Goal: Task Accomplishment & Management: Use online tool/utility

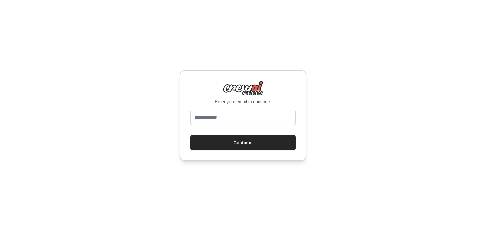
type input "**********"
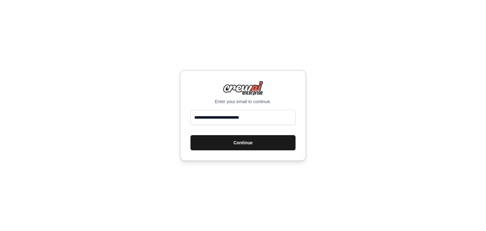
click at [247, 144] on button "Continue" at bounding box center [243, 142] width 105 height 15
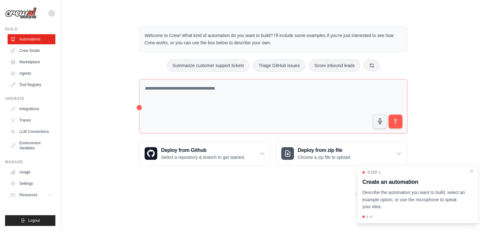
click at [425, 138] on div "Welcome to Crew! What kind of automation do you want to build? I'll include som…" at bounding box center [273, 96] width 405 height 160
click at [366, 216] on div at bounding box center [367, 217] width 3 height 3
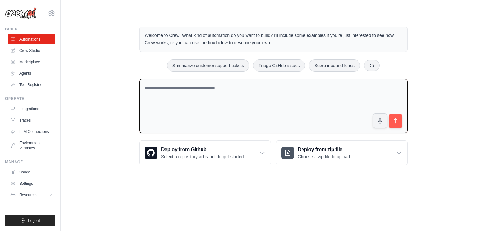
click at [282, 112] on textarea at bounding box center [273, 106] width 269 height 54
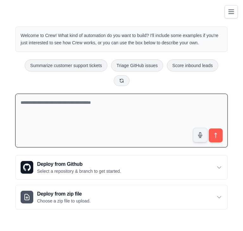
click at [87, 94] on textarea at bounding box center [121, 121] width 213 height 54
paste textarea "**********"
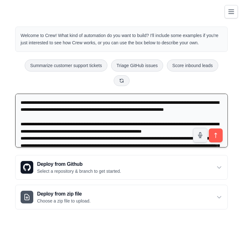
scroll to position [30, 0]
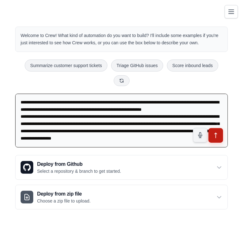
type textarea "**********"
click at [217, 132] on icon "submit" at bounding box center [216, 135] width 7 height 7
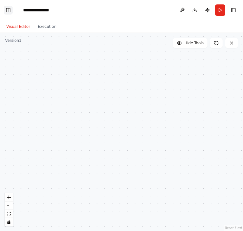
click at [9, 9] on button "Toggle Left Sidebar" at bounding box center [8, 10] width 9 height 9
click at [9, 10] on button "Toggle Left Sidebar" at bounding box center [8, 10] width 9 height 9
click at [206, 10] on button "Publish" at bounding box center [207, 9] width 10 height 11
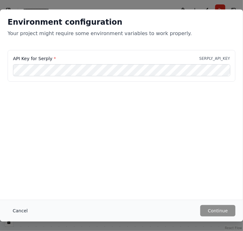
click at [18, 211] on button "Cancel" at bounding box center [20, 210] width 25 height 11
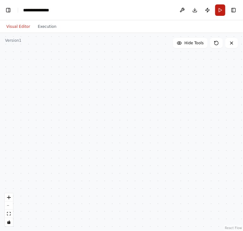
click at [222, 13] on button "Run" at bounding box center [220, 9] width 10 height 11
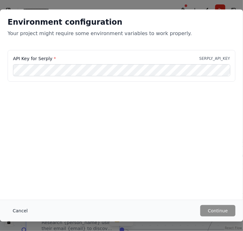
click at [15, 213] on button "Cancel" at bounding box center [20, 210] width 25 height 11
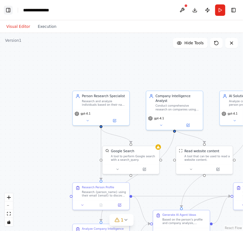
click at [9, 9] on button "Toggle Left Sidebar" at bounding box center [8, 10] width 9 height 9
click at [58, 10] on icon "breadcrumb" at bounding box center [59, 10] width 5 height 5
click at [51, 10] on div "**********" at bounding box center [39, 10] width 32 height 6
drag, startPoint x: 53, startPoint y: 9, endPoint x: 22, endPoint y: 7, distance: 31.7
click at [22, 7] on header "**********" at bounding box center [121, 10] width 243 height 20
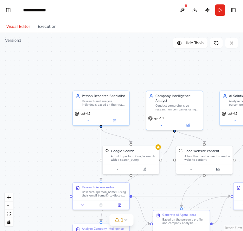
click at [82, 16] on header "**********" at bounding box center [121, 10] width 243 height 20
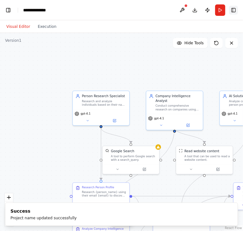
click at [235, 10] on button "Toggle Right Sidebar" at bounding box center [233, 10] width 9 height 9
click at [47, 27] on button "Execution" at bounding box center [47, 27] width 26 height 8
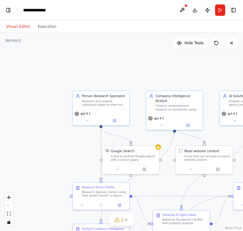
click at [10, 23] on button "Visual Editor" at bounding box center [18, 27] width 31 height 8
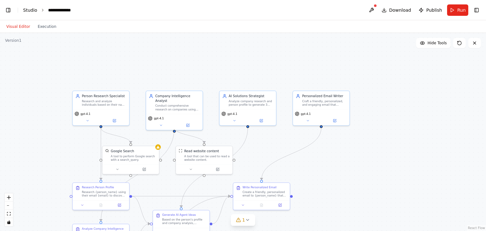
click at [28, 9] on link "Studio" at bounding box center [30, 10] width 14 height 5
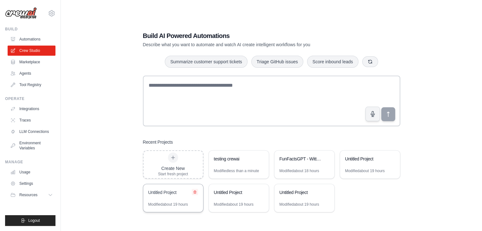
click at [196, 191] on icon at bounding box center [195, 192] width 4 height 4
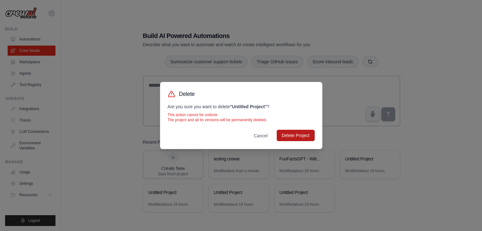
click at [289, 134] on button "Delete Project" at bounding box center [295, 135] width 38 height 11
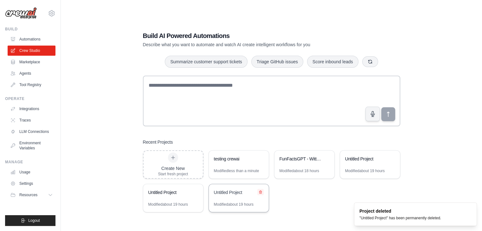
click at [262, 191] on button at bounding box center [260, 192] width 6 height 6
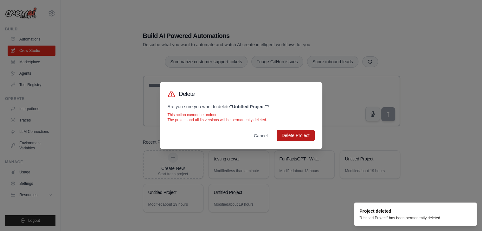
click at [288, 137] on button "Delete Project" at bounding box center [295, 135] width 38 height 11
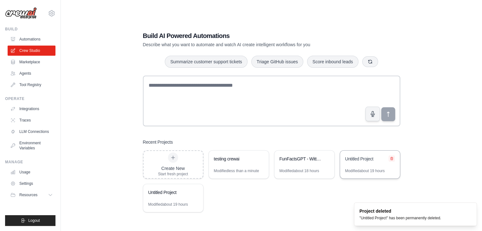
click at [391, 157] on icon at bounding box center [391, 158] width 3 height 3
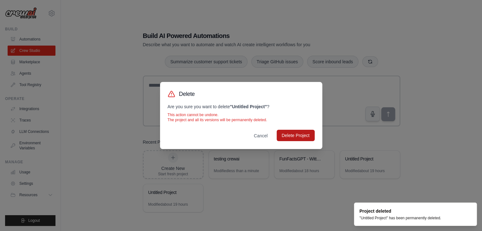
click at [282, 136] on button "Delete Project" at bounding box center [295, 135] width 38 height 11
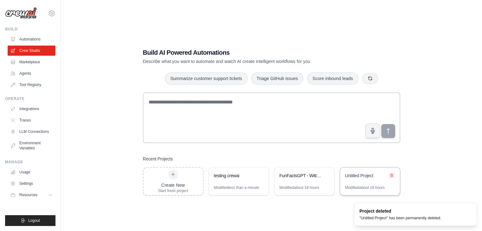
click at [392, 176] on icon at bounding box center [391, 175] width 3 height 3
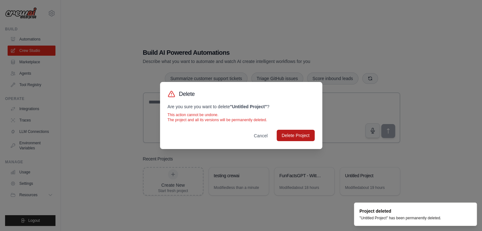
click at [302, 136] on button "Delete Project" at bounding box center [295, 135] width 38 height 11
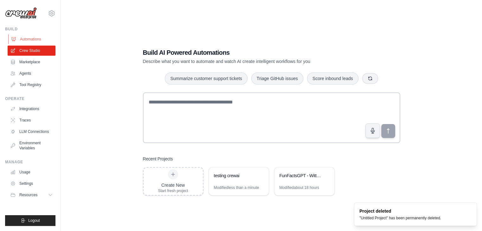
click at [26, 40] on link "Automations" at bounding box center [32, 39] width 48 height 10
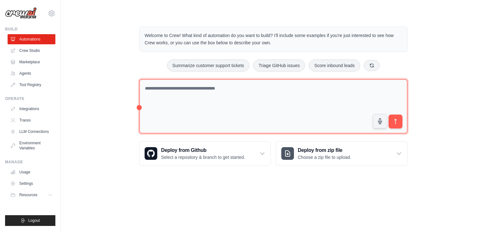
click at [171, 88] on textarea at bounding box center [273, 106] width 269 height 55
paste textarea "**********"
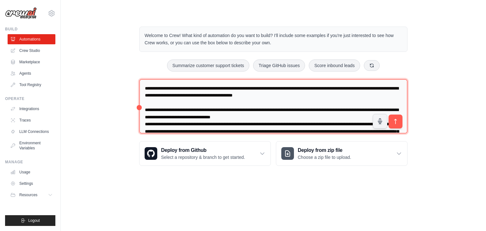
scroll to position [16, 0]
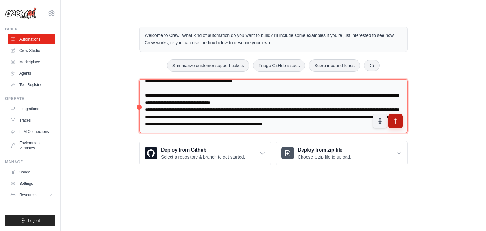
type textarea "**********"
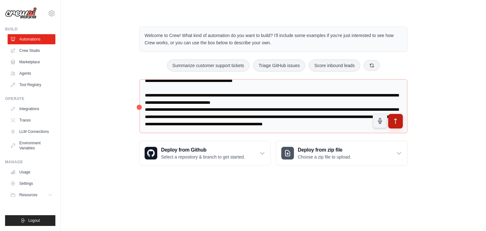
click at [397, 119] on icon "submit" at bounding box center [396, 121] width 7 height 7
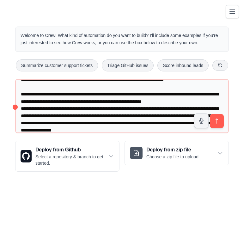
click at [160, 193] on div "Step 1 Create an automation Describe the automation you want to build, select a…" at bounding box center [176, 195] width 105 height 39
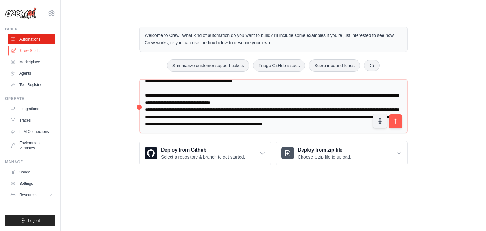
click at [35, 51] on link "Crew Studio" at bounding box center [32, 51] width 48 height 10
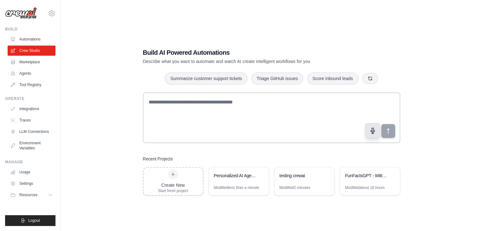
click at [369, 130] on button "button" at bounding box center [372, 130] width 15 height 15
click at [369, 131] on icon "button" at bounding box center [372, 131] width 7 height 7
click at [388, 135] on button "submit" at bounding box center [387, 131] width 15 height 15
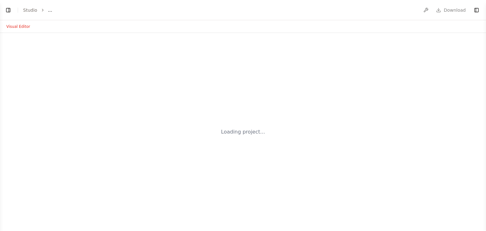
select select "****"
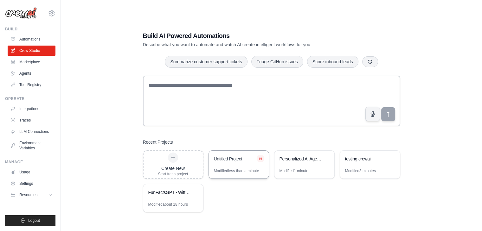
click at [261, 158] on icon at bounding box center [260, 159] width 4 height 4
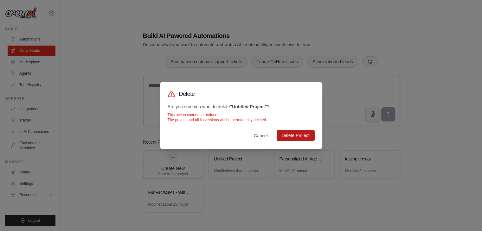
click at [296, 136] on button "Delete Project" at bounding box center [295, 135] width 38 height 11
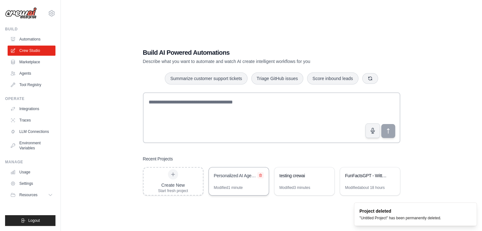
click at [259, 174] on icon at bounding box center [260, 176] width 4 height 4
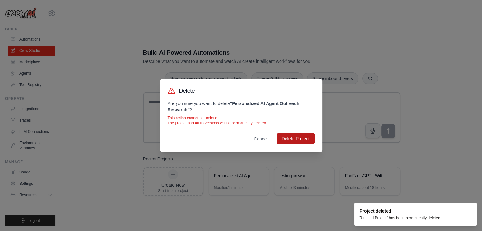
click at [301, 133] on button "Delete Project" at bounding box center [295, 138] width 38 height 11
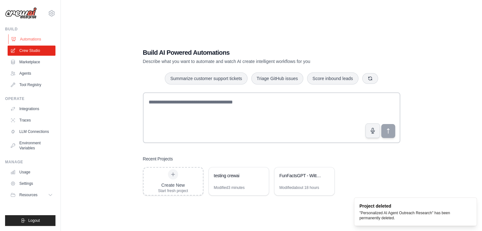
click at [26, 38] on link "Automations" at bounding box center [32, 39] width 48 height 10
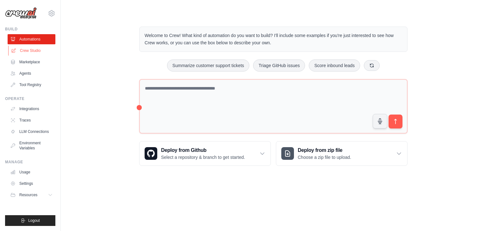
click at [22, 48] on link "Crew Studio" at bounding box center [32, 51] width 48 height 10
